Goal: Information Seeking & Learning: Learn about a topic

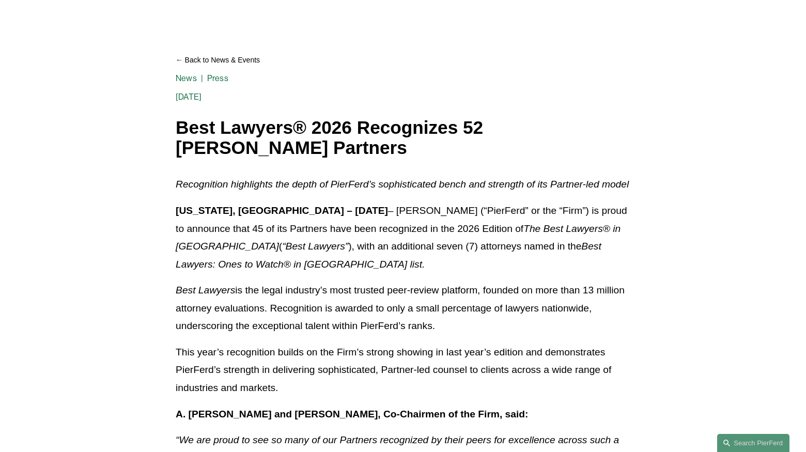
scroll to position [84, 0]
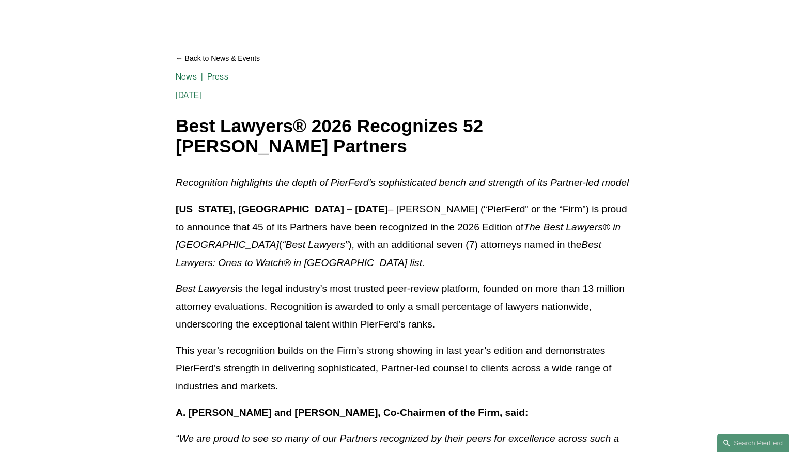
click at [189, 120] on h1 "Best Lawyers® 2026 Recognizes 52 [PERSON_NAME] Partners" at bounding box center [403, 136] width 455 height 40
drag, startPoint x: 176, startPoint y: 120, endPoint x: 377, endPoint y: 141, distance: 202.1
click at [377, 141] on h1 "Best Lawyers® 2026 Recognizes 52 [PERSON_NAME] Partners" at bounding box center [403, 136] width 455 height 40
copy h1 "Best Lawyers® 2026 Recognizes 52 [PERSON_NAME] Partners"
click at [209, 140] on h1 "Best Lawyers® 2026 Recognizes 52 [PERSON_NAME] Partners" at bounding box center [403, 136] width 455 height 40
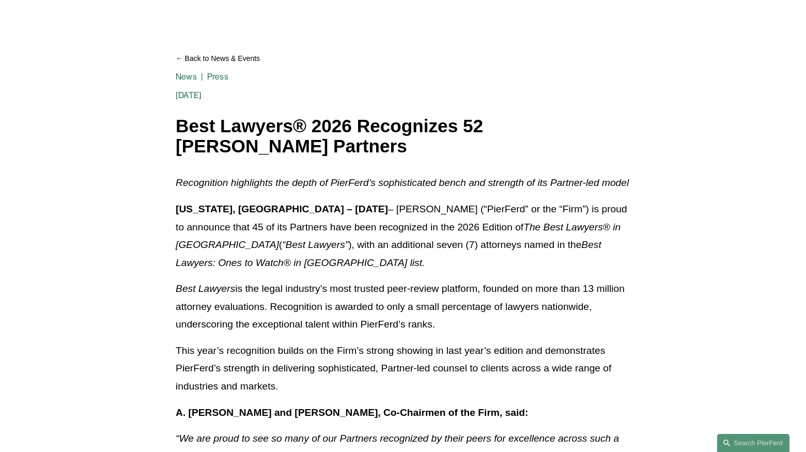
drag, startPoint x: 178, startPoint y: 123, endPoint x: 390, endPoint y: 144, distance: 212.5
click at [390, 144] on h1 "Best Lawyers® 2026 Recognizes 52 [PERSON_NAME] Partners" at bounding box center [403, 136] width 455 height 40
copy h1 "Best Lawyers® 2026 Recognizes 52 [PERSON_NAME] Partners"
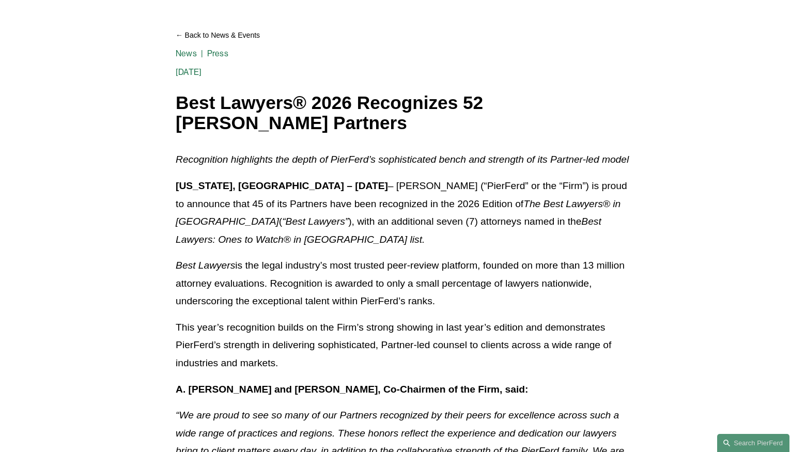
scroll to position [109, 0]
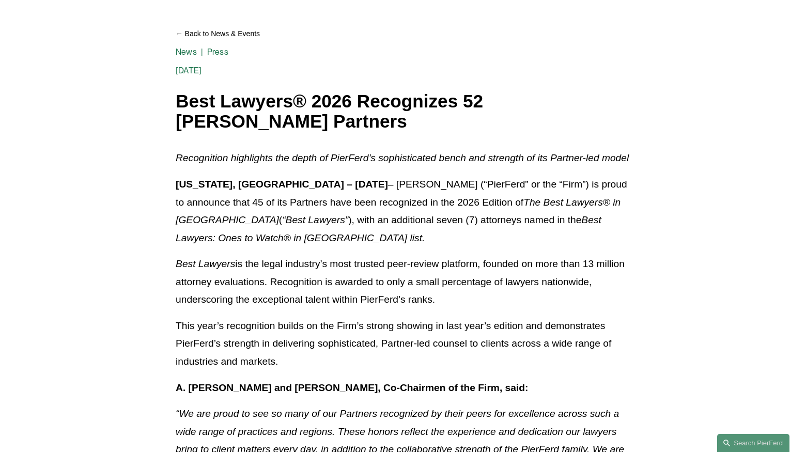
click at [194, 120] on h1 "Best Lawyers® 2026 Recognizes 52 [PERSON_NAME] Partners" at bounding box center [403, 111] width 455 height 40
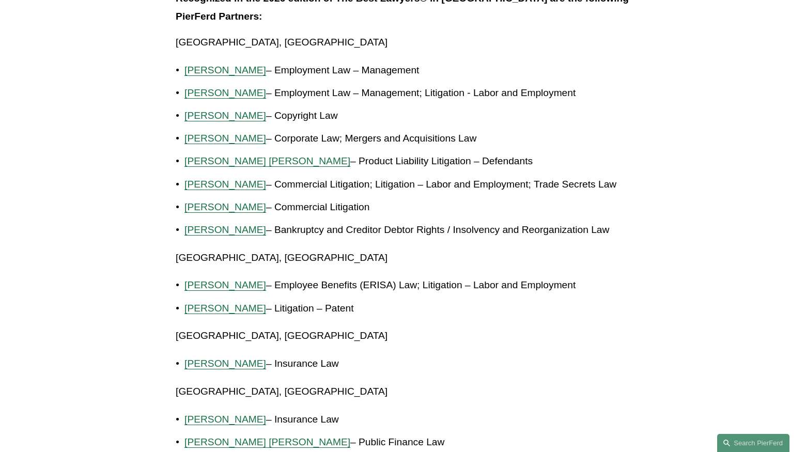
scroll to position [623, 0]
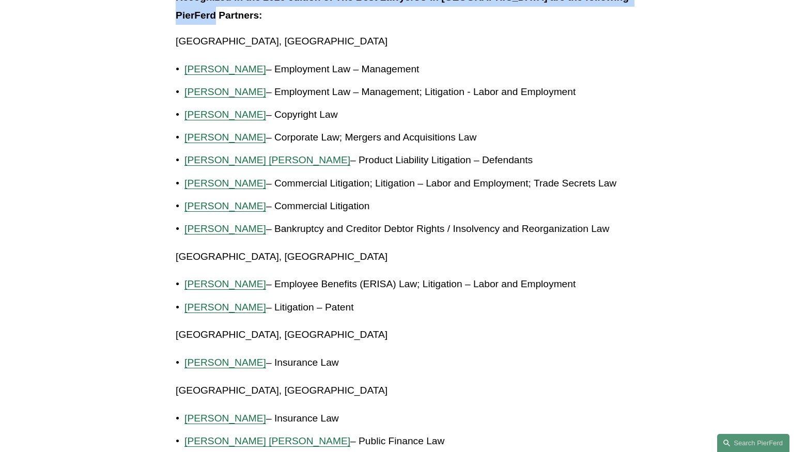
drag, startPoint x: 172, startPoint y: 93, endPoint x: 333, endPoint y: 30, distance: 173.2
copy div "Lore Ipsumdo® 5040 Sitametcon 70 Adipisc Elitseddo Eiusmodt Inci Utlab Etd 35 M…"
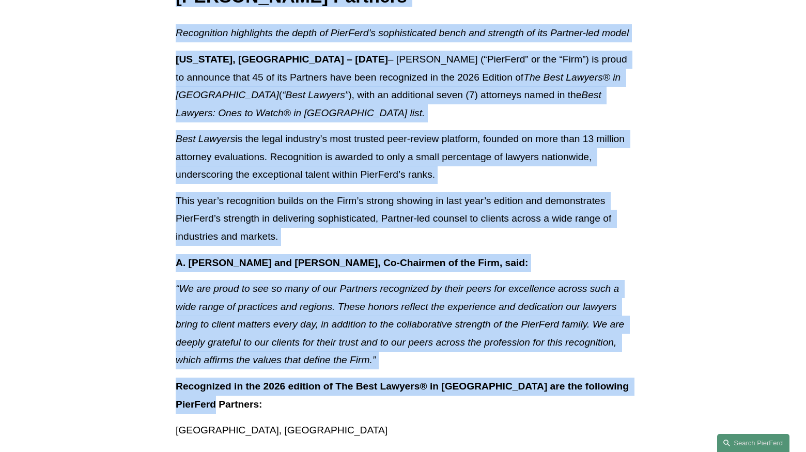
scroll to position [237, 0]
